Goal: Register for event/course

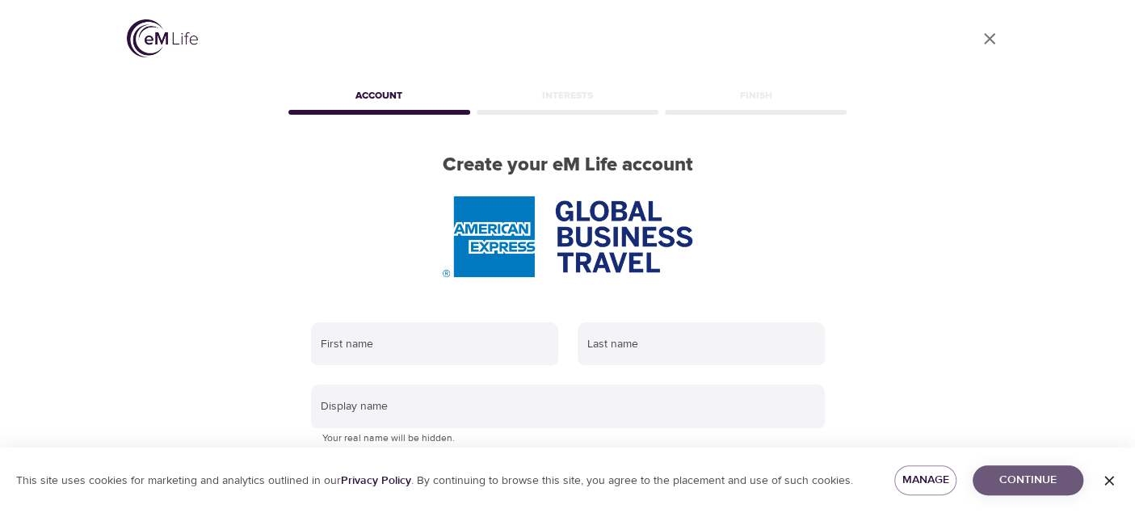
click at [1038, 481] on span "Continue" at bounding box center [1028, 480] width 85 height 20
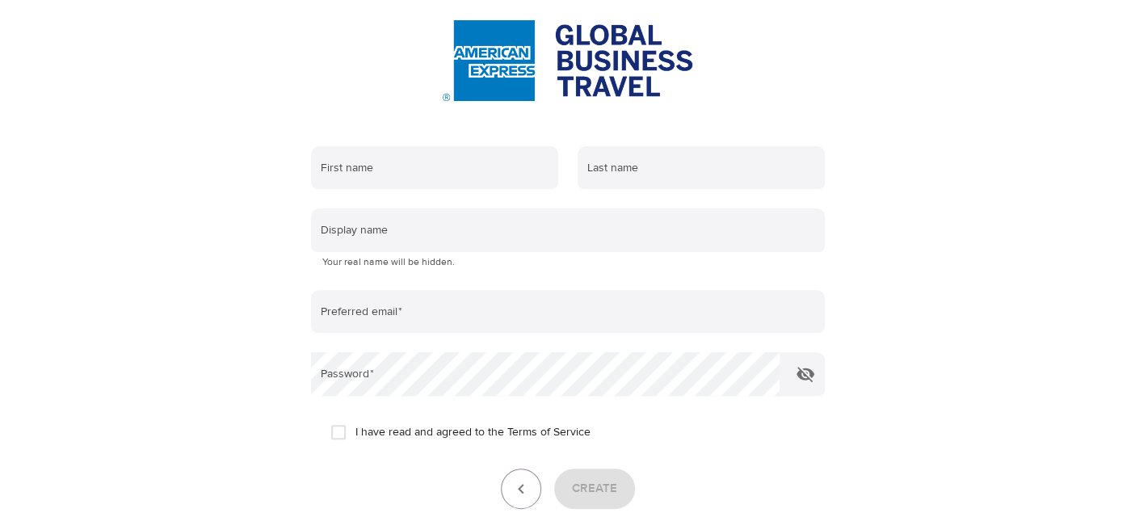
scroll to position [242, 0]
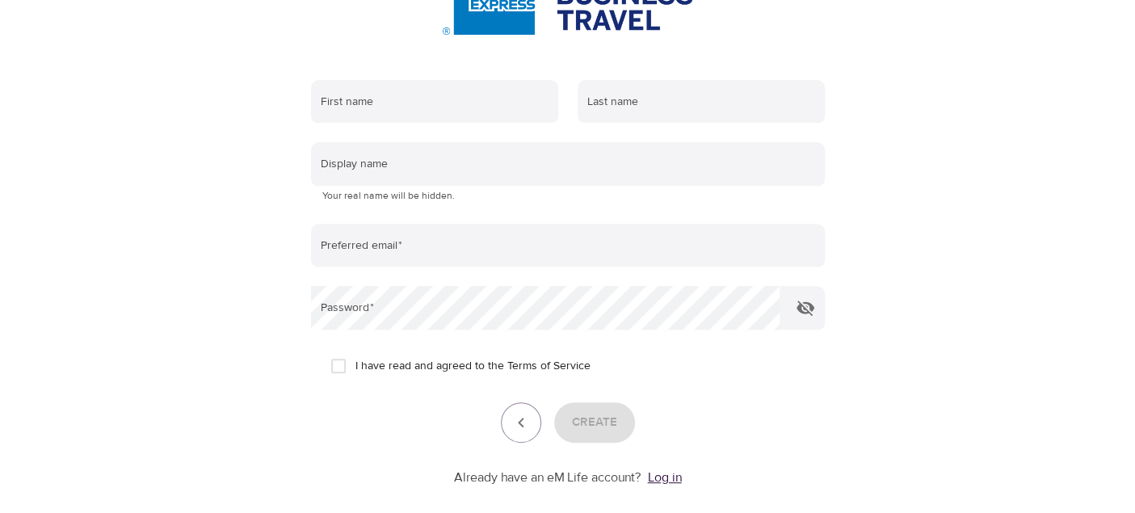
click at [665, 474] on link "Log in" at bounding box center [665, 477] width 34 height 16
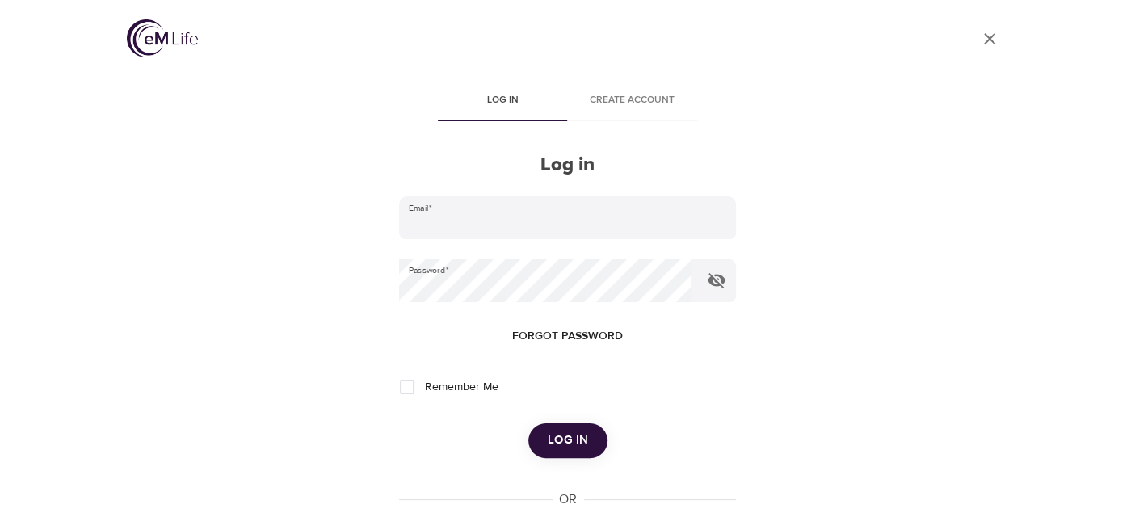
type input "tami.scott@amex.com"
click at [566, 440] on span "Log in" at bounding box center [568, 440] width 40 height 21
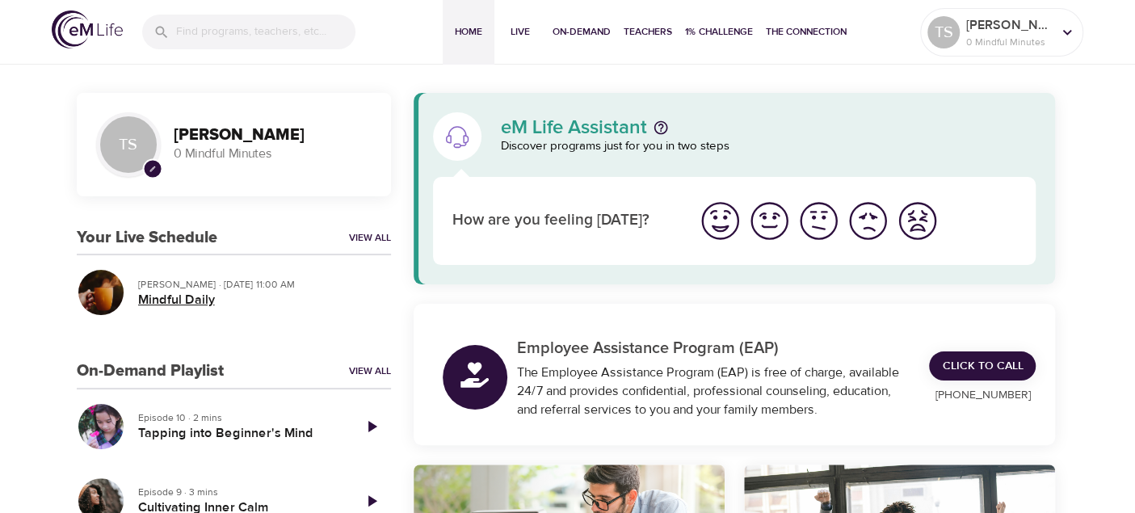
click at [176, 301] on h5 "Mindful Daily" at bounding box center [258, 300] width 240 height 17
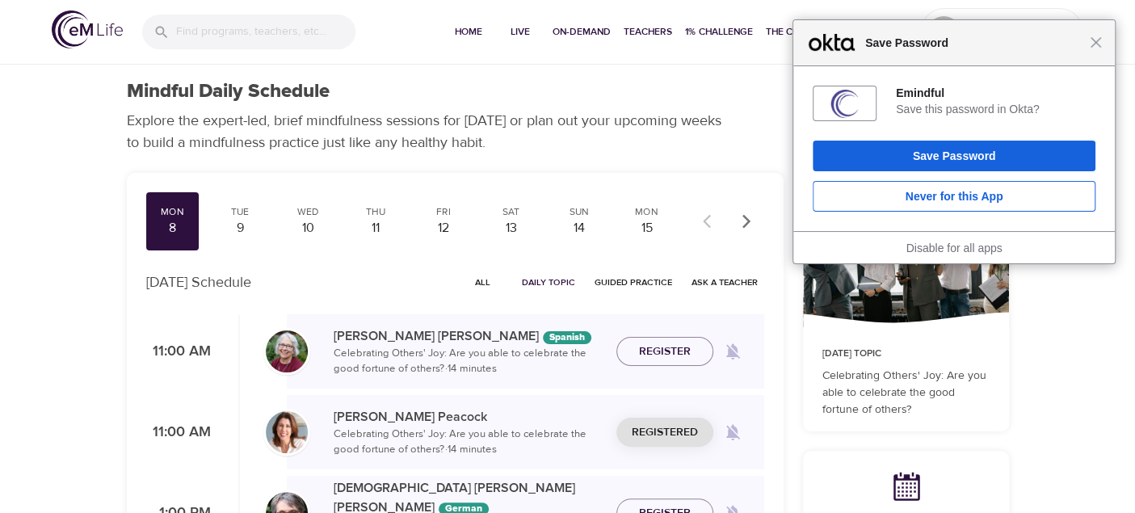
click at [1096, 50] on div "Close Save Password" at bounding box center [955, 43] width 322 height 46
click at [1100, 42] on span "Close" at bounding box center [1096, 42] width 12 height 12
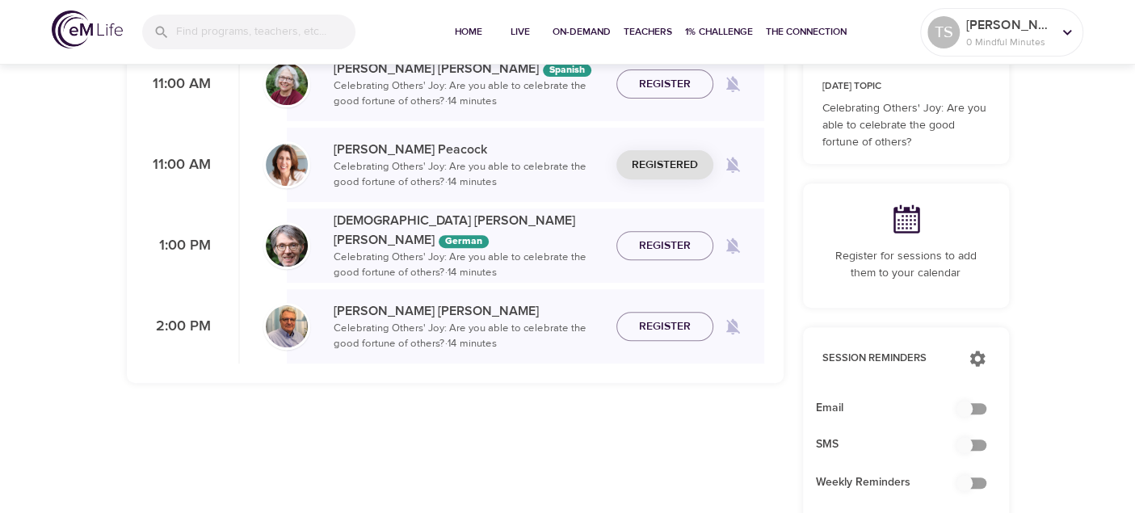
scroll to position [322, 0]
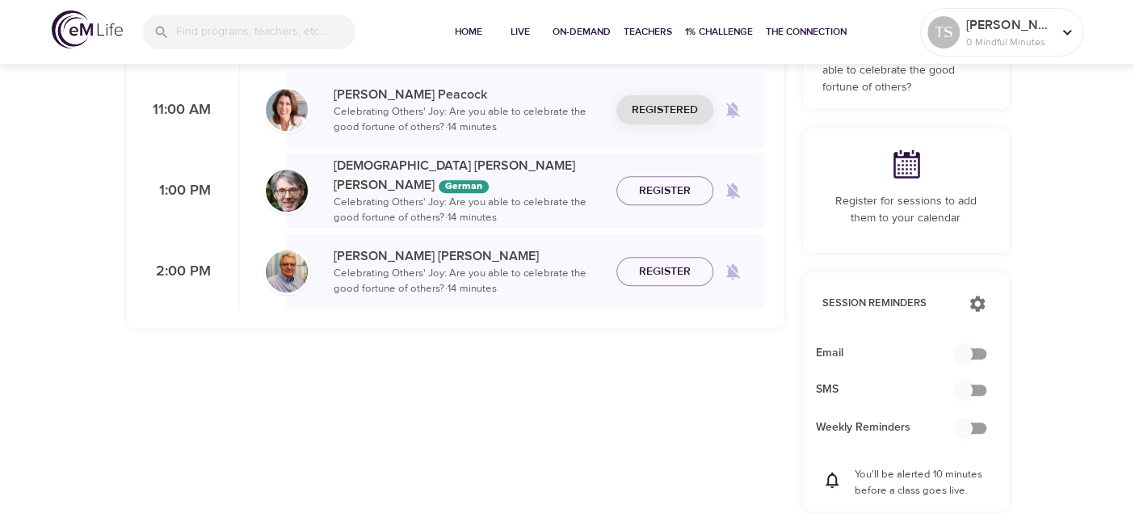
click at [966, 347] on input "checkbox" at bounding box center [965, 354] width 92 height 31
checkbox input "true"
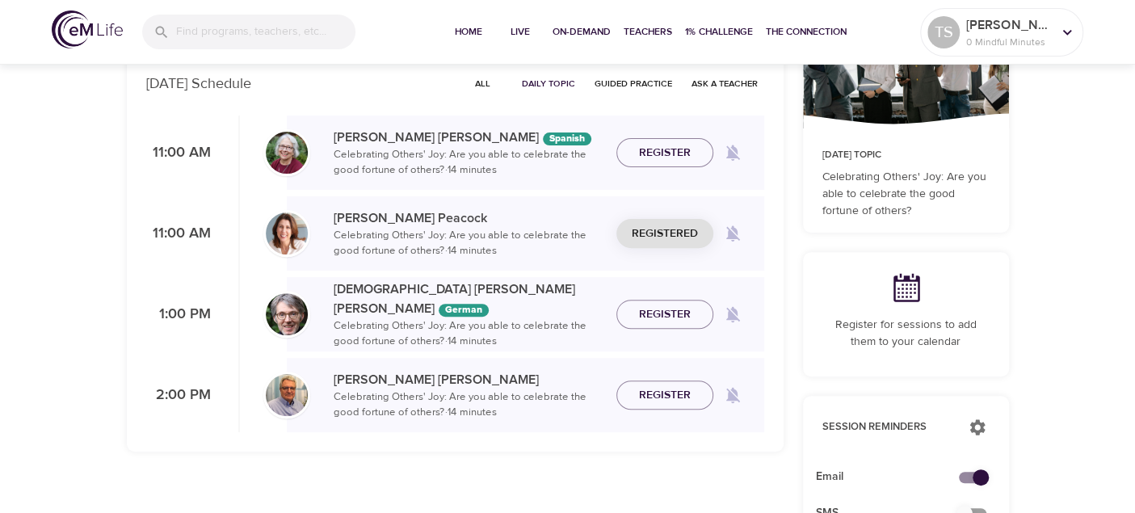
scroll to position [0, 0]
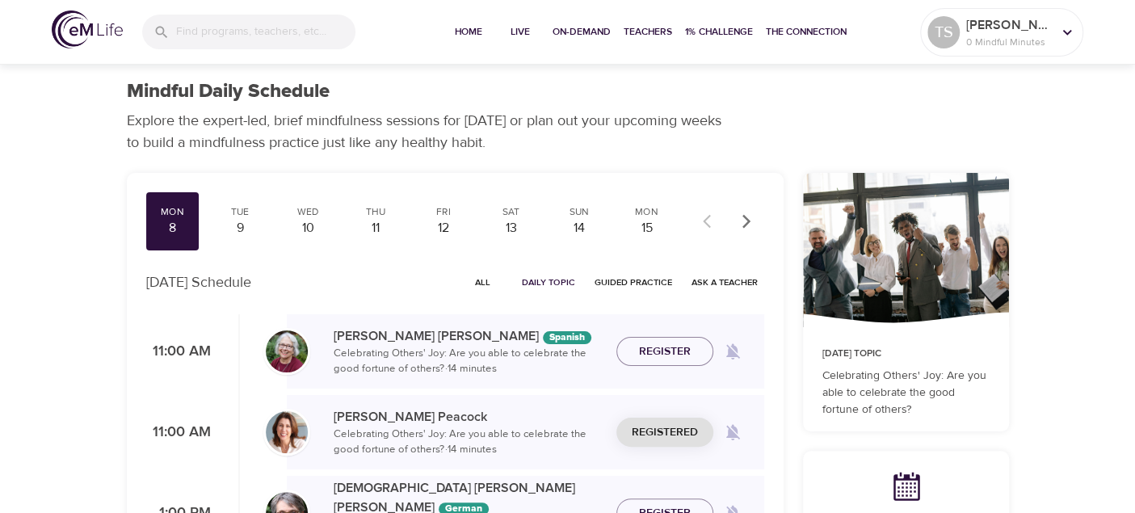
click at [399, 427] on p "Celebrating Others' Joy: Are you able to celebrate the good fortune of others? …" at bounding box center [469, 443] width 270 height 32
click at [1067, 32] on icon at bounding box center [1068, 32] width 18 height 18
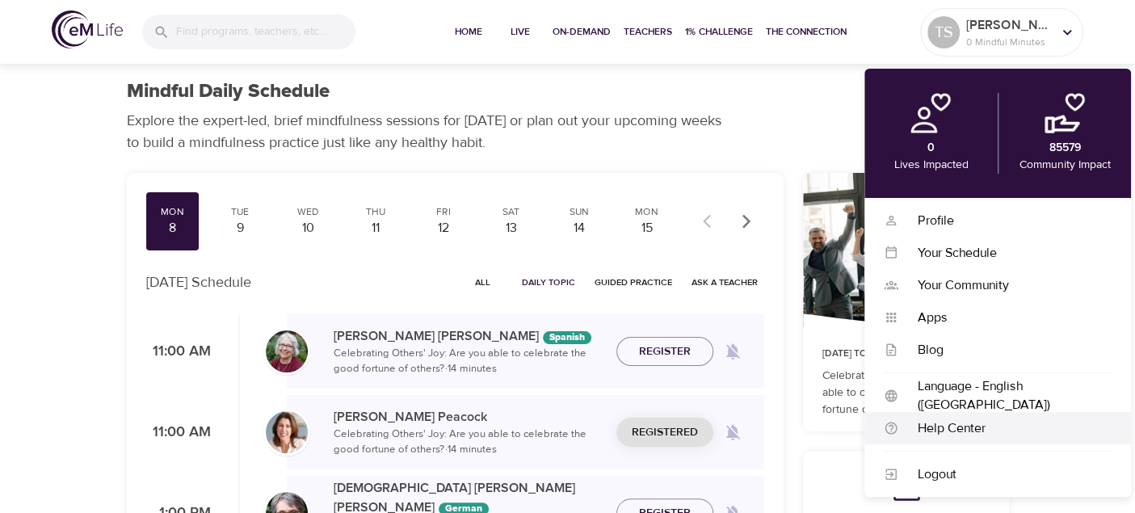
click at [955, 431] on div "Help Center" at bounding box center [1005, 428] width 213 height 19
click at [660, 434] on span "Unregister" at bounding box center [665, 433] width 68 height 20
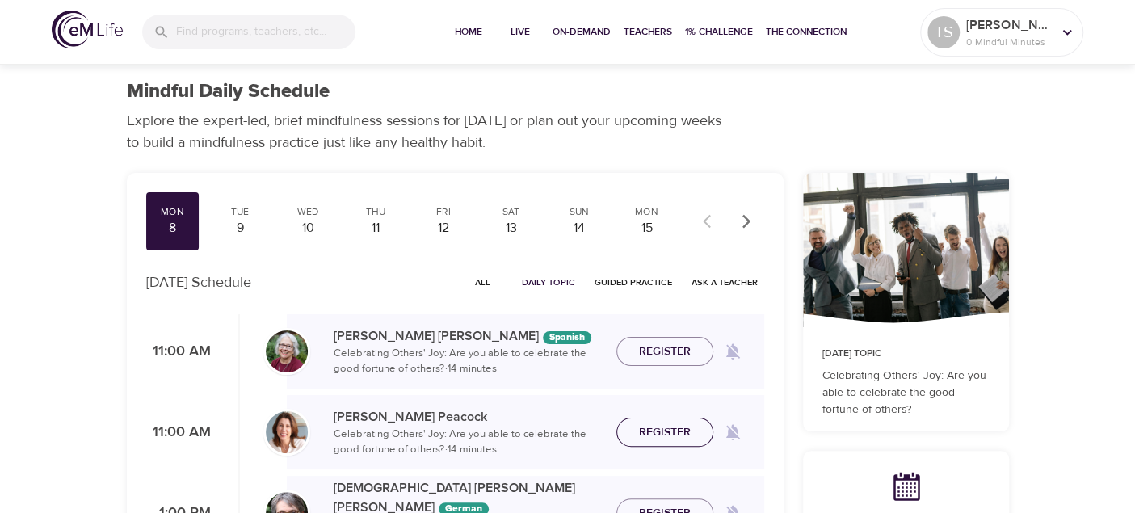
click at [660, 434] on span "Register" at bounding box center [665, 433] width 52 height 20
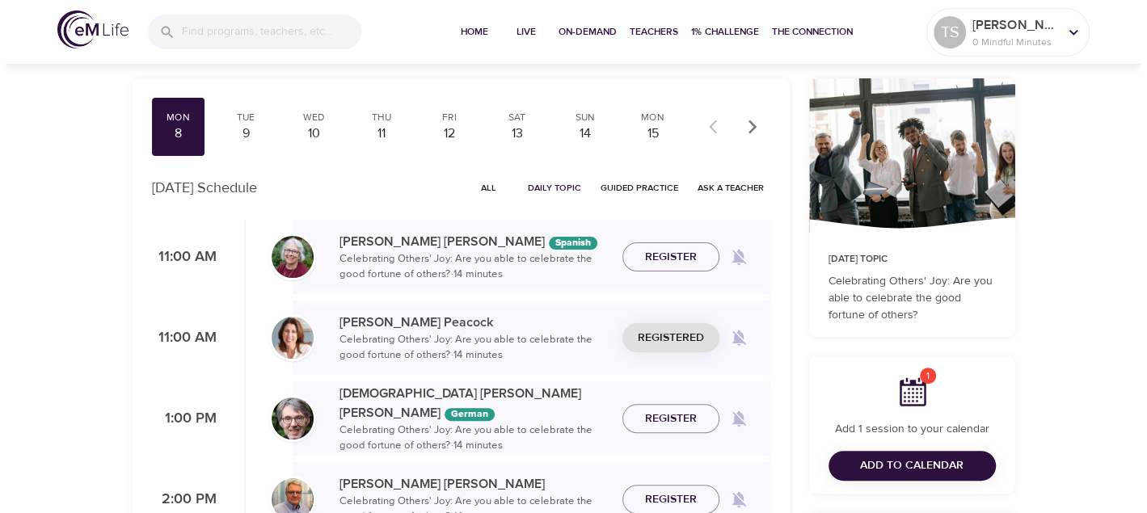
scroll to position [242, 0]
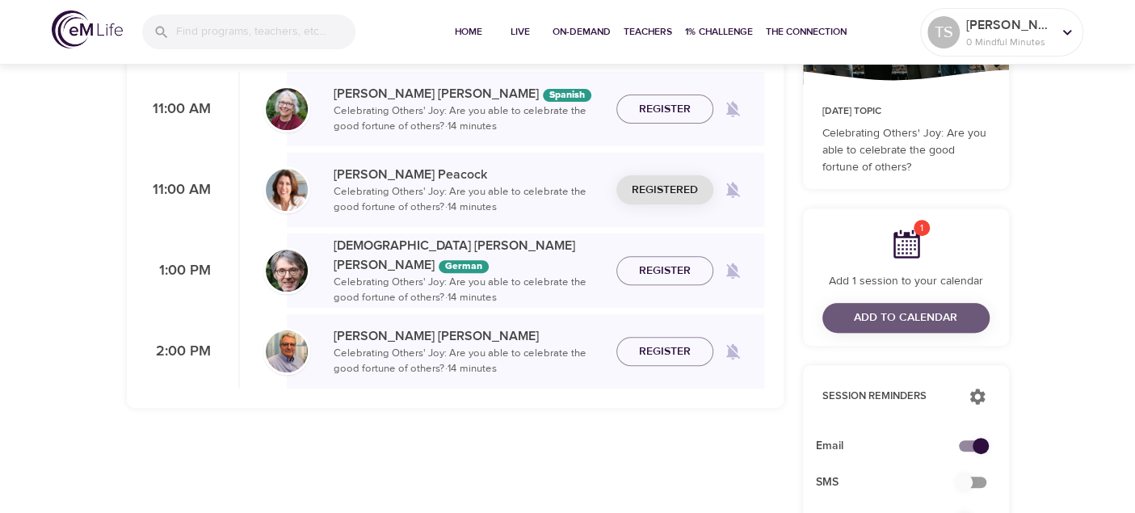
click at [942, 324] on span "Add to Calendar" at bounding box center [905, 318] width 103 height 20
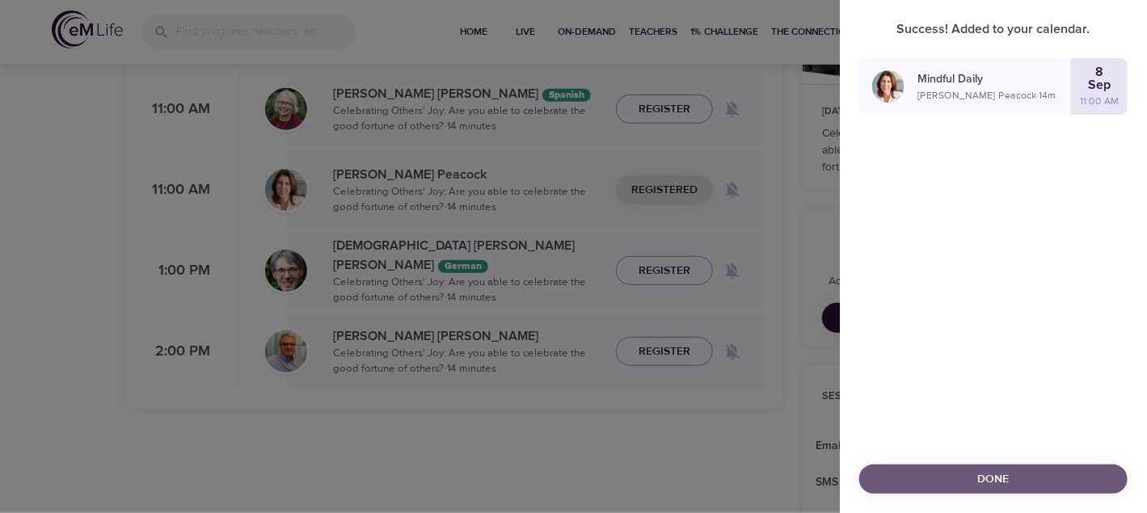
click at [937, 487] on span "Done" at bounding box center [993, 479] width 242 height 20
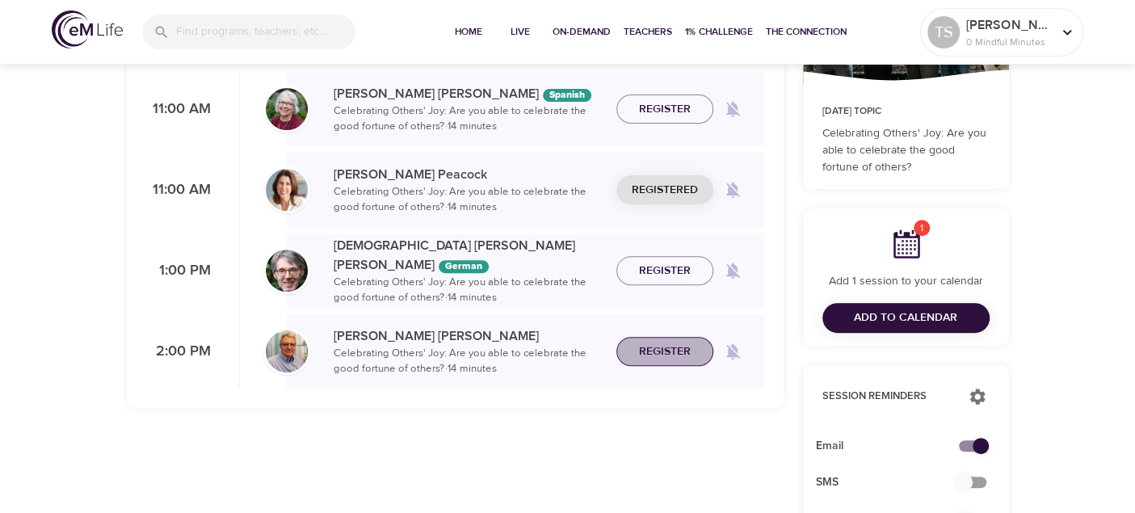
click at [663, 356] on span "Register" at bounding box center [665, 352] width 52 height 20
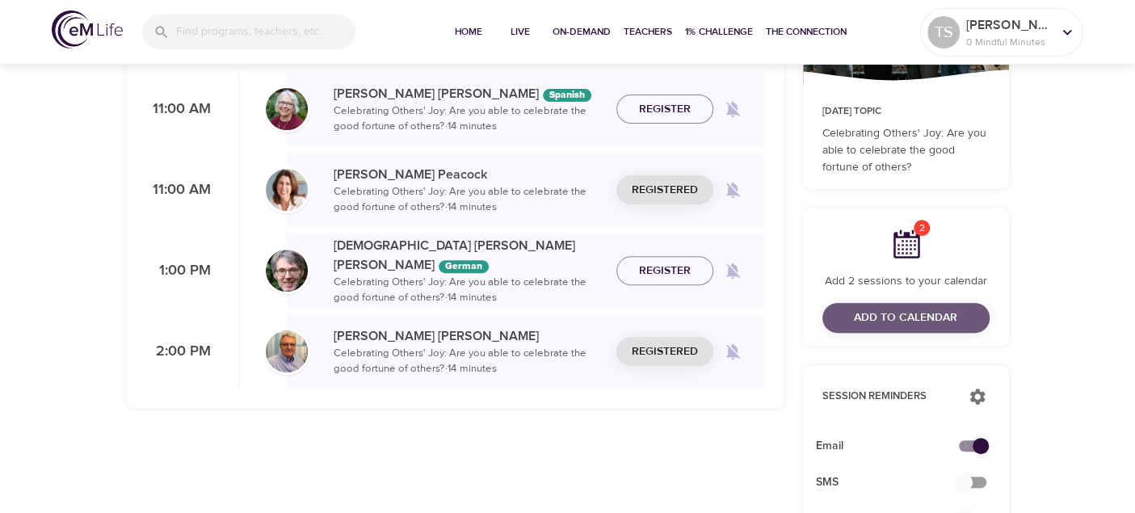
click at [899, 318] on span "Add to Calendar" at bounding box center [905, 318] width 103 height 20
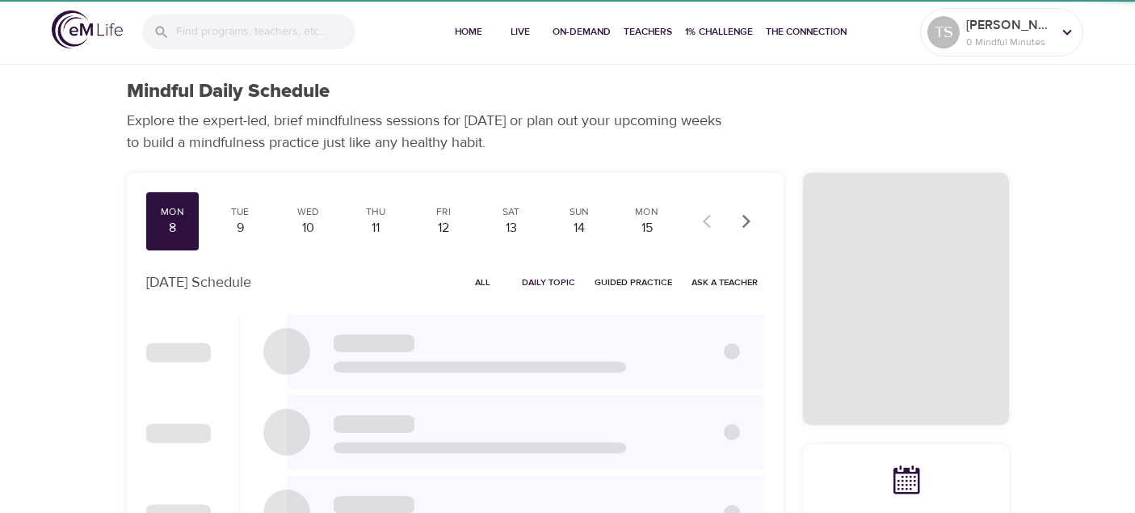
checkbox input "true"
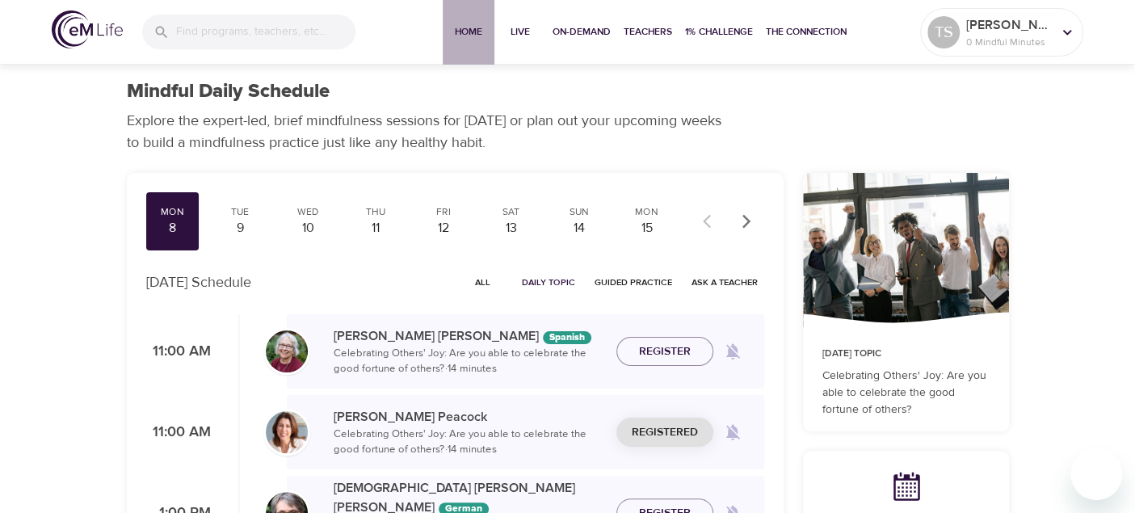
click at [464, 26] on span "Home" at bounding box center [468, 31] width 39 height 17
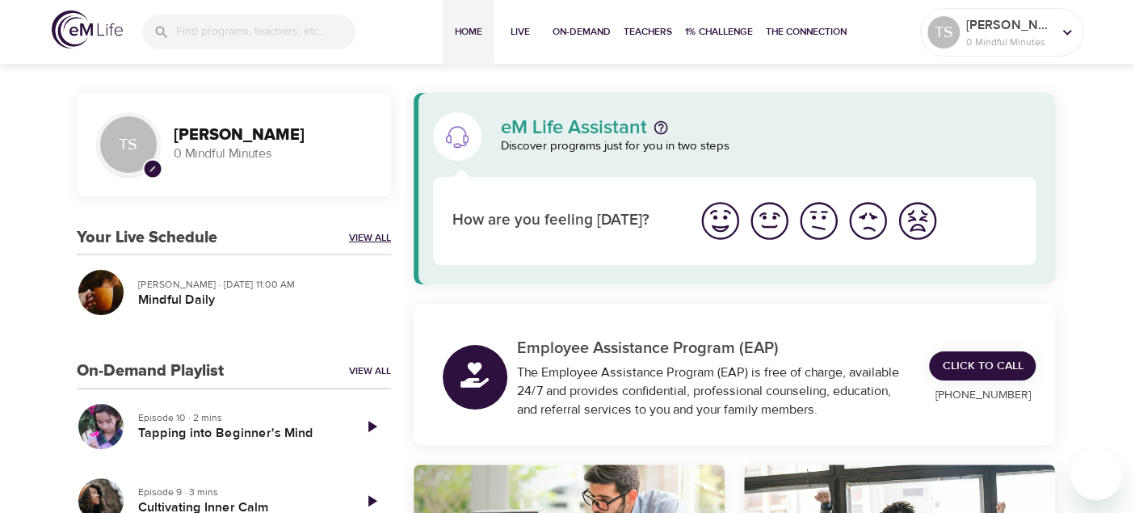
click at [362, 234] on link "View All" at bounding box center [370, 238] width 42 height 14
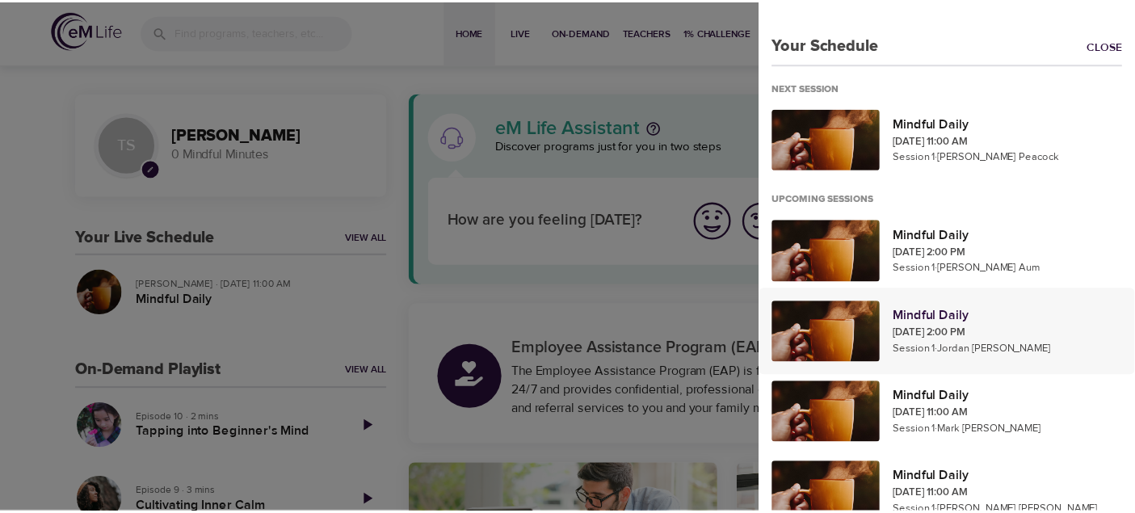
scroll to position [89, 0]
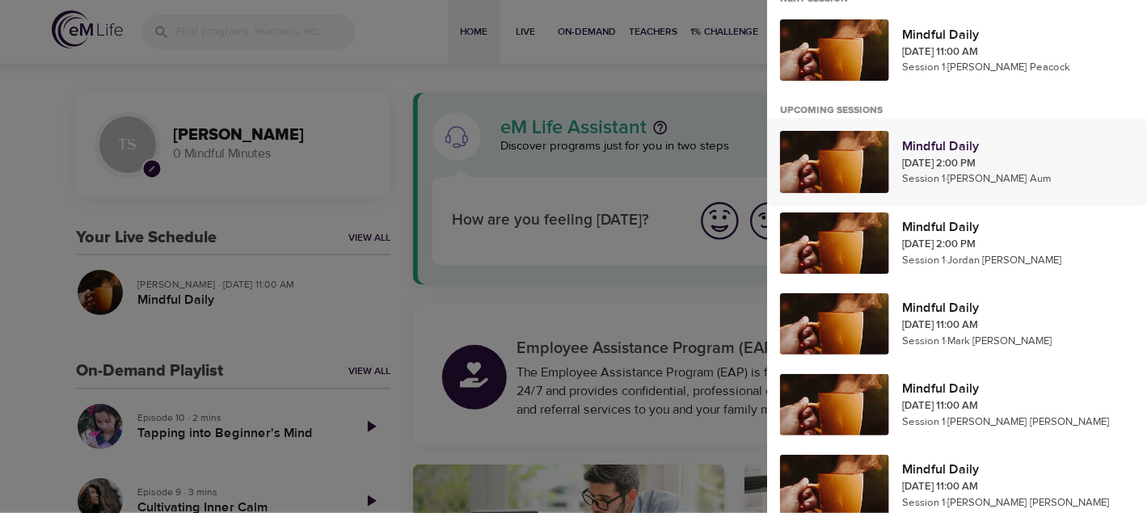
click at [1022, 158] on p "[DATE] 2:00 PM" at bounding box center [1018, 164] width 232 height 16
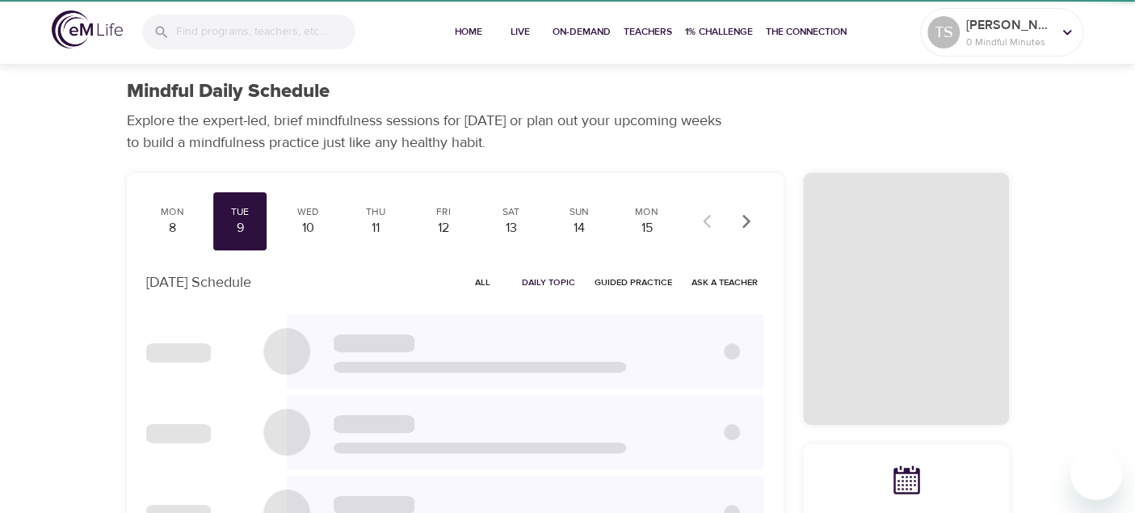
checkbox input "true"
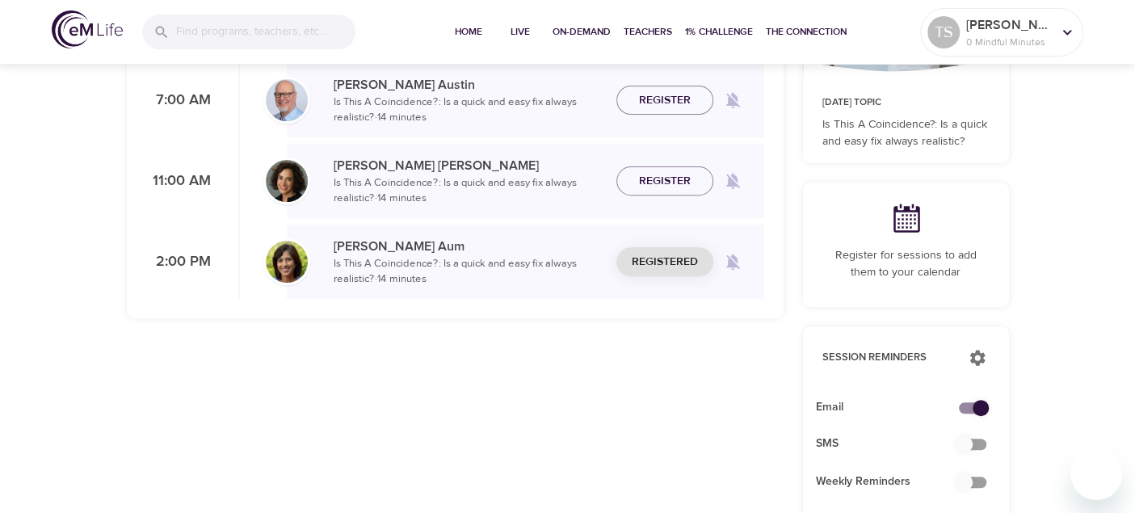
scroll to position [242, 0]
